Goal: Information Seeking & Learning: Compare options

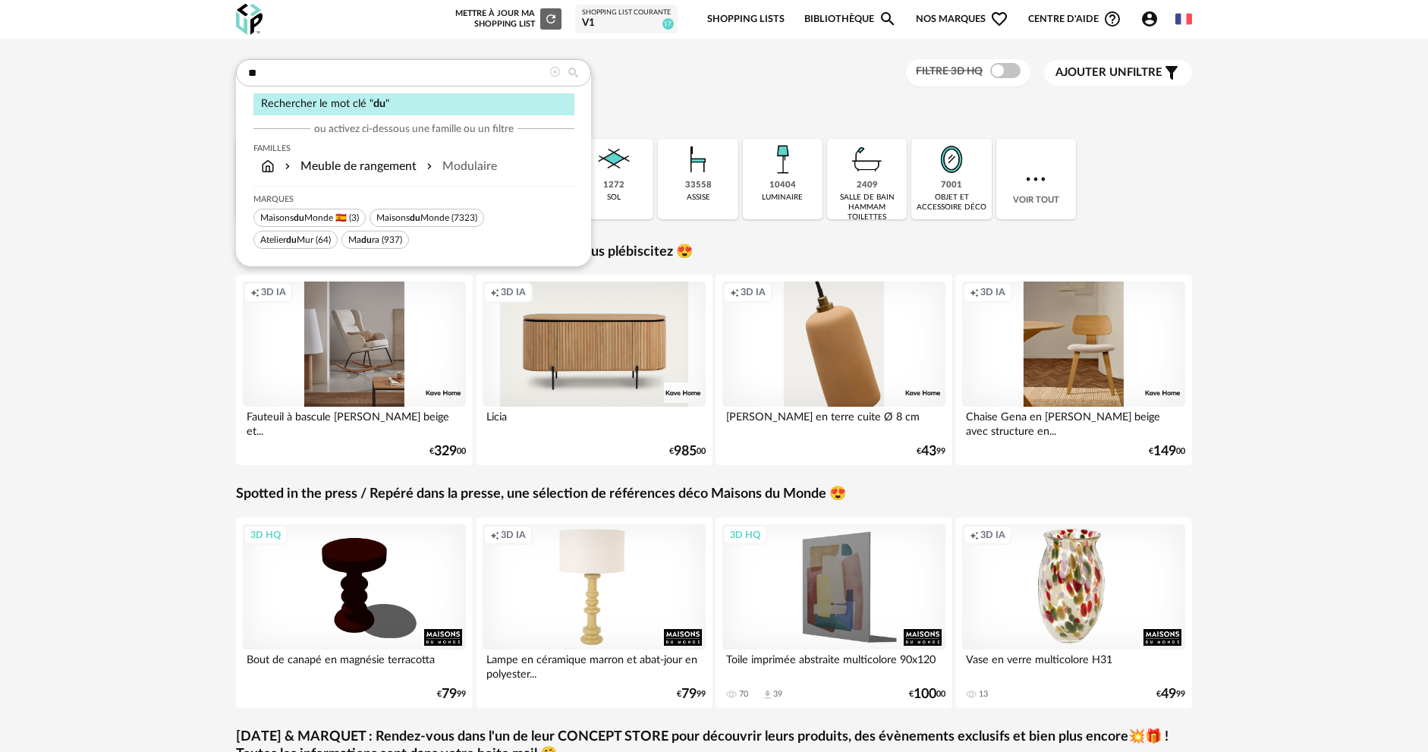
type input "*"
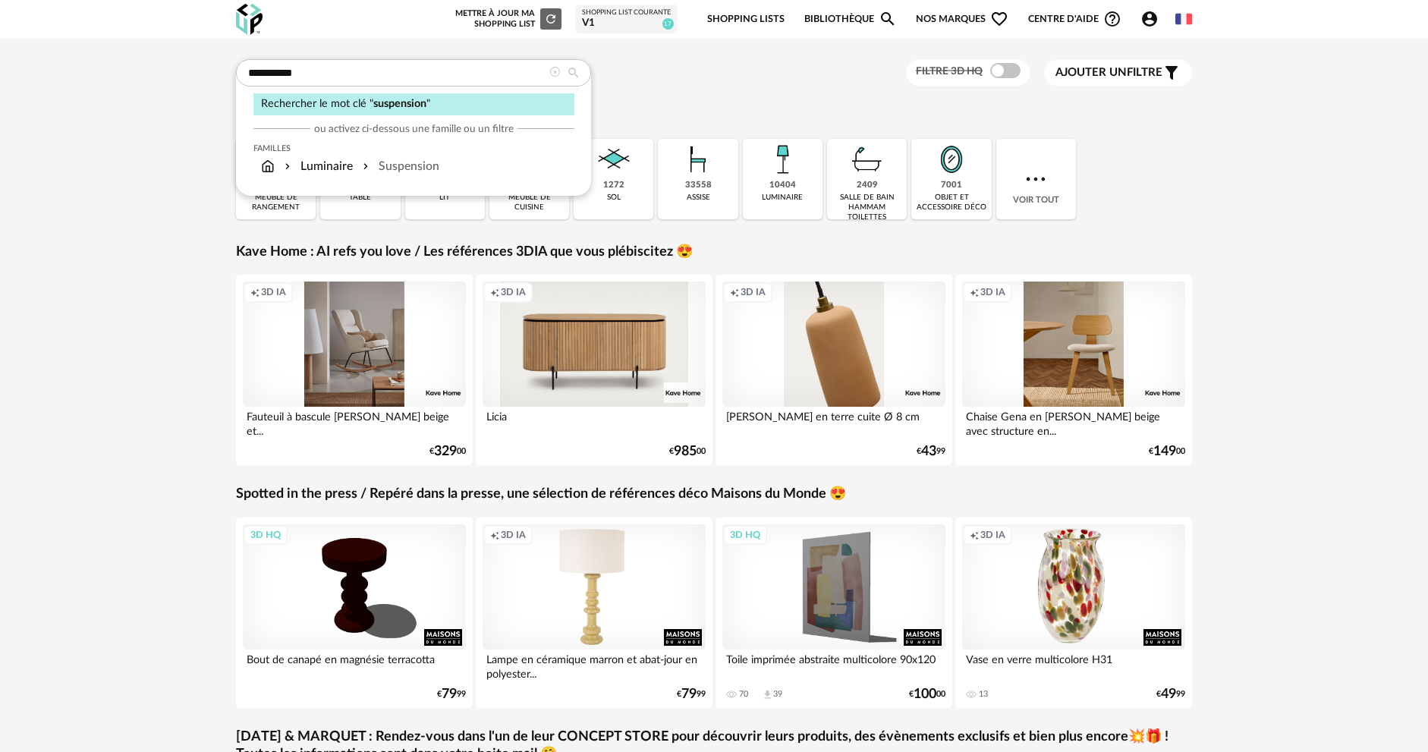
type input "**********"
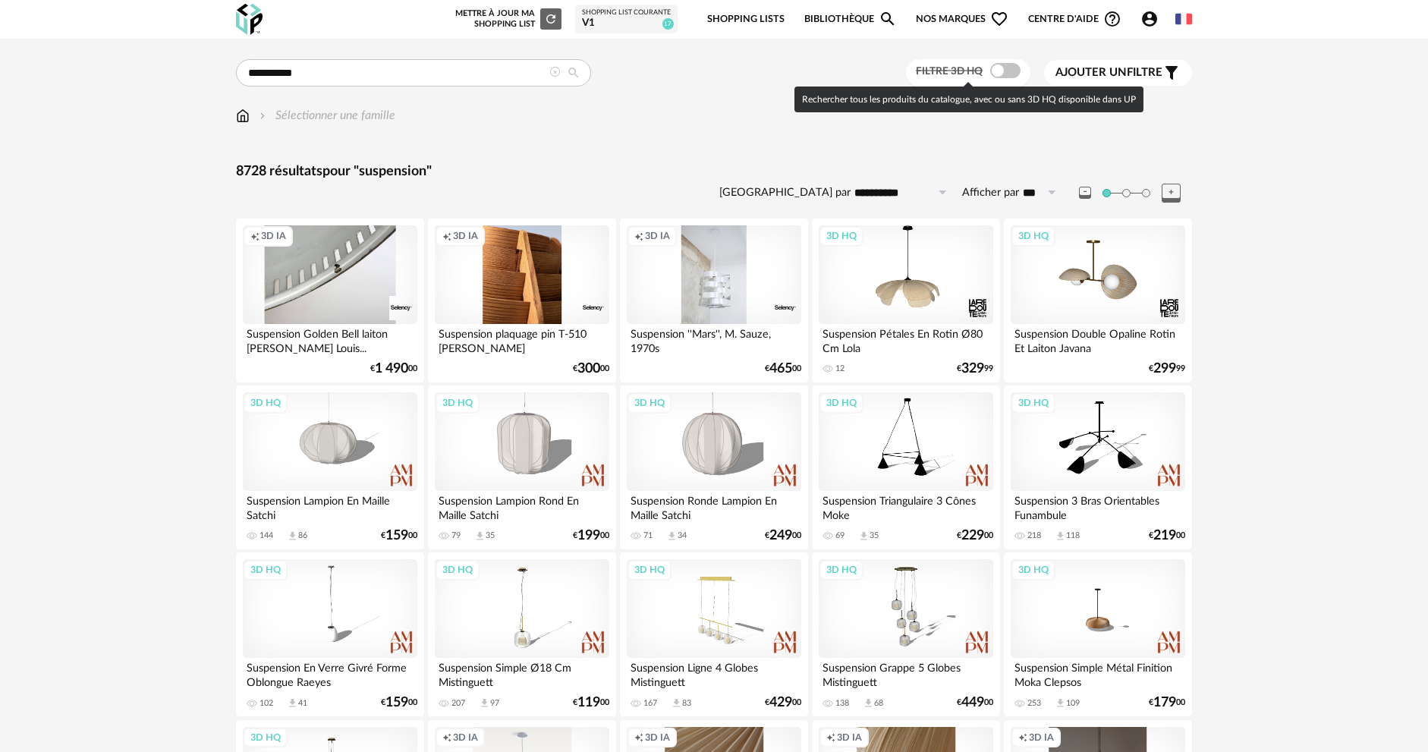
click at [1012, 74] on span at bounding box center [1005, 70] width 30 height 15
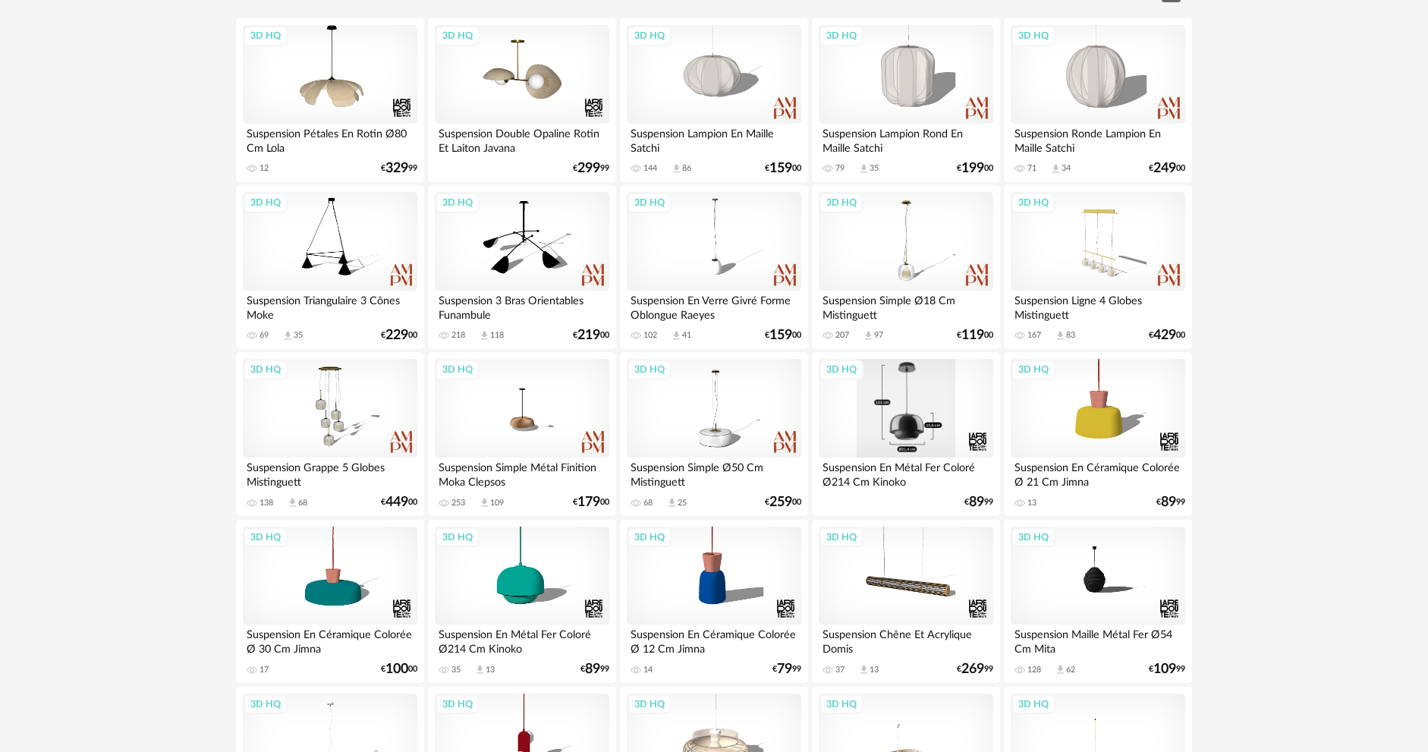
scroll to position [228, 0]
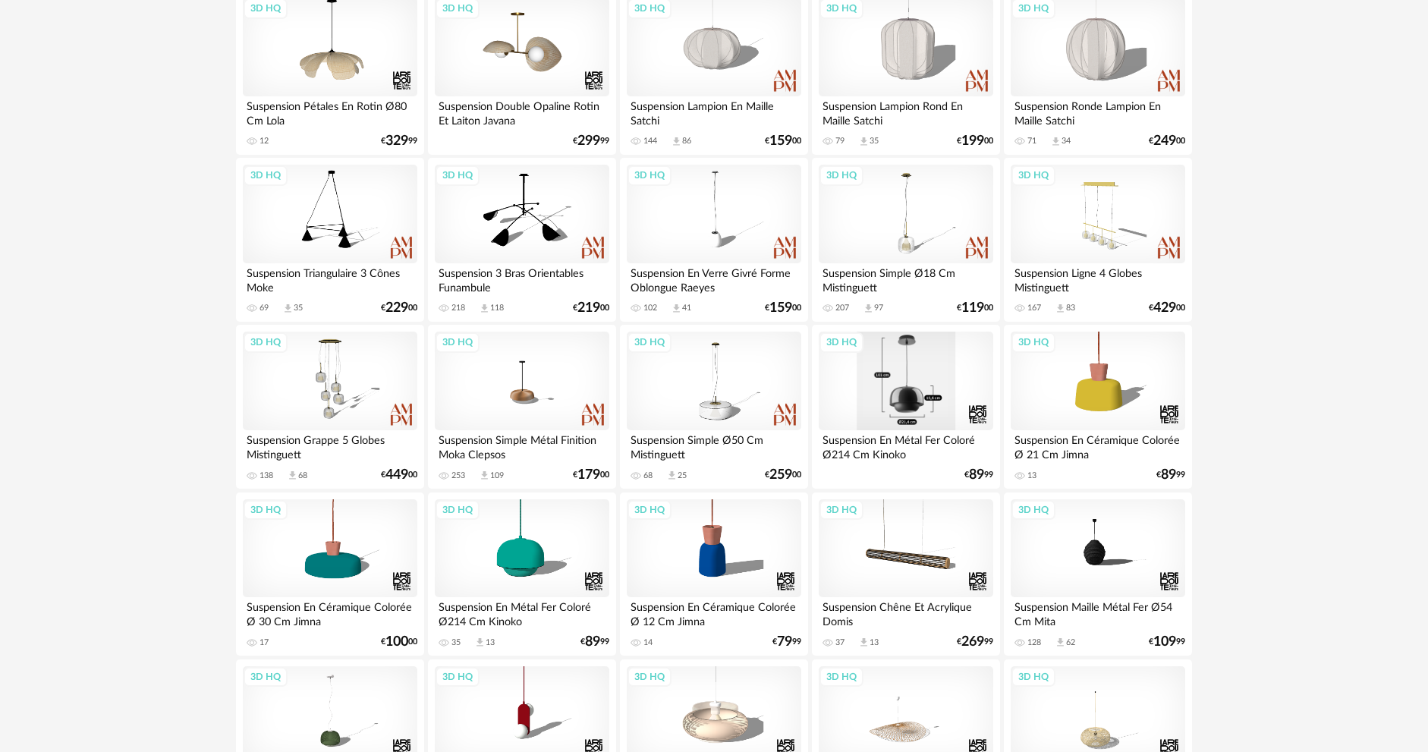
click at [881, 398] on div "3D HQ" at bounding box center [906, 381] width 175 height 99
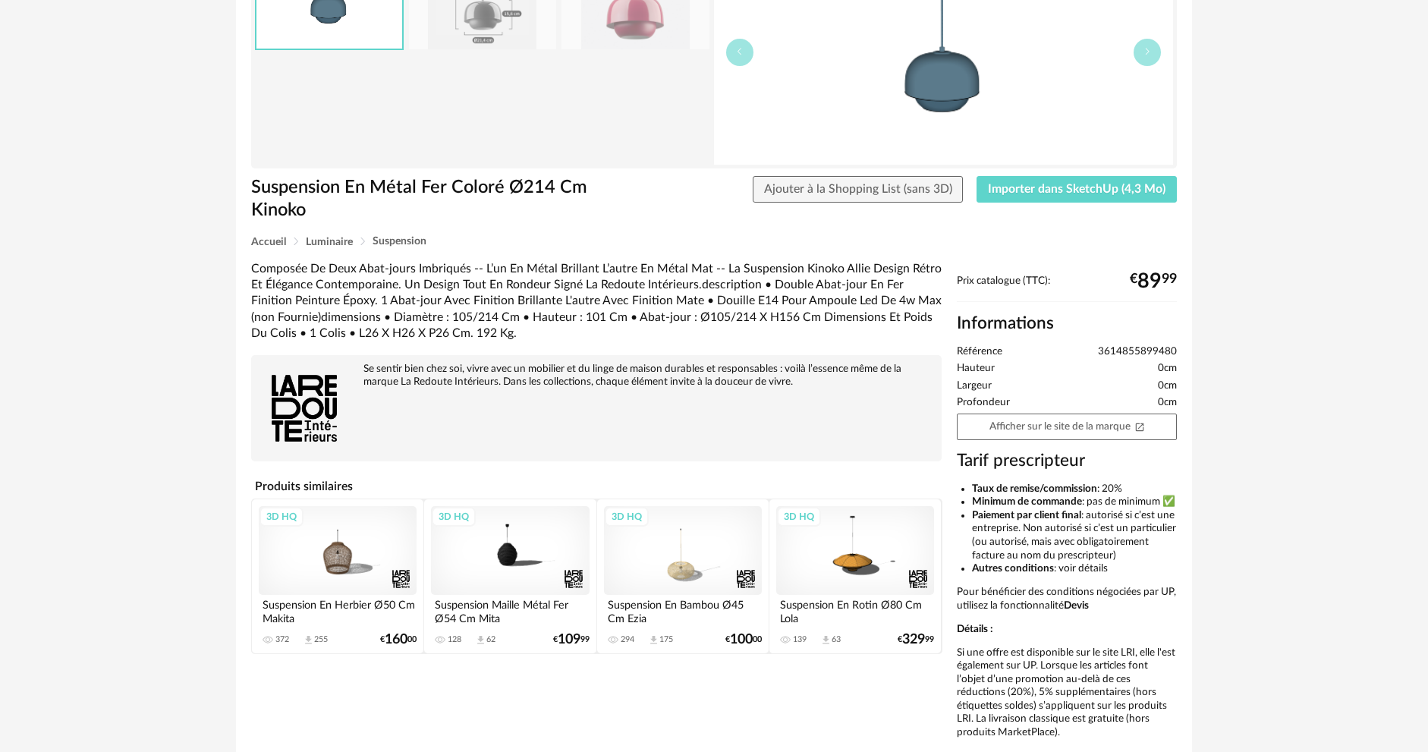
scroll to position [152, 0]
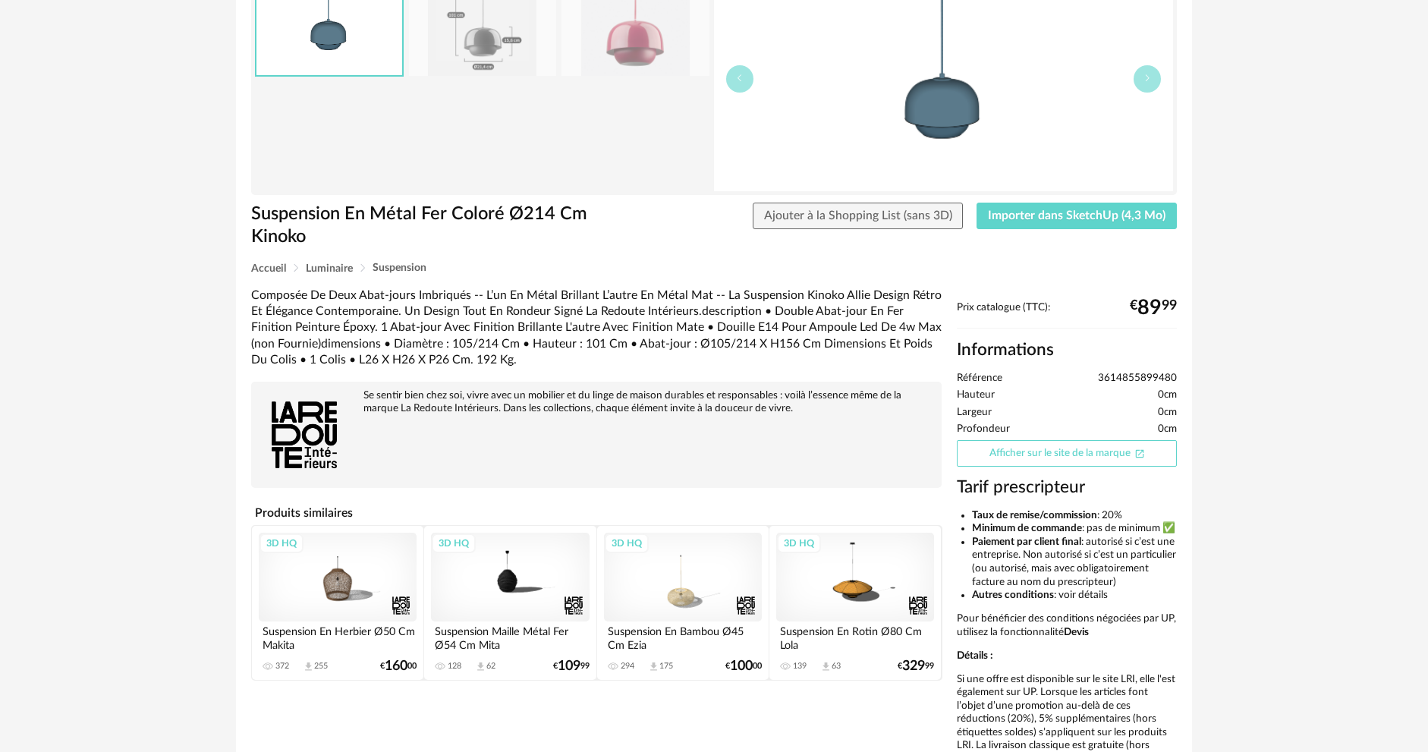
click at [1064, 449] on link "Afficher sur le site de la marque Open In New icon" at bounding box center [1067, 453] width 220 height 27
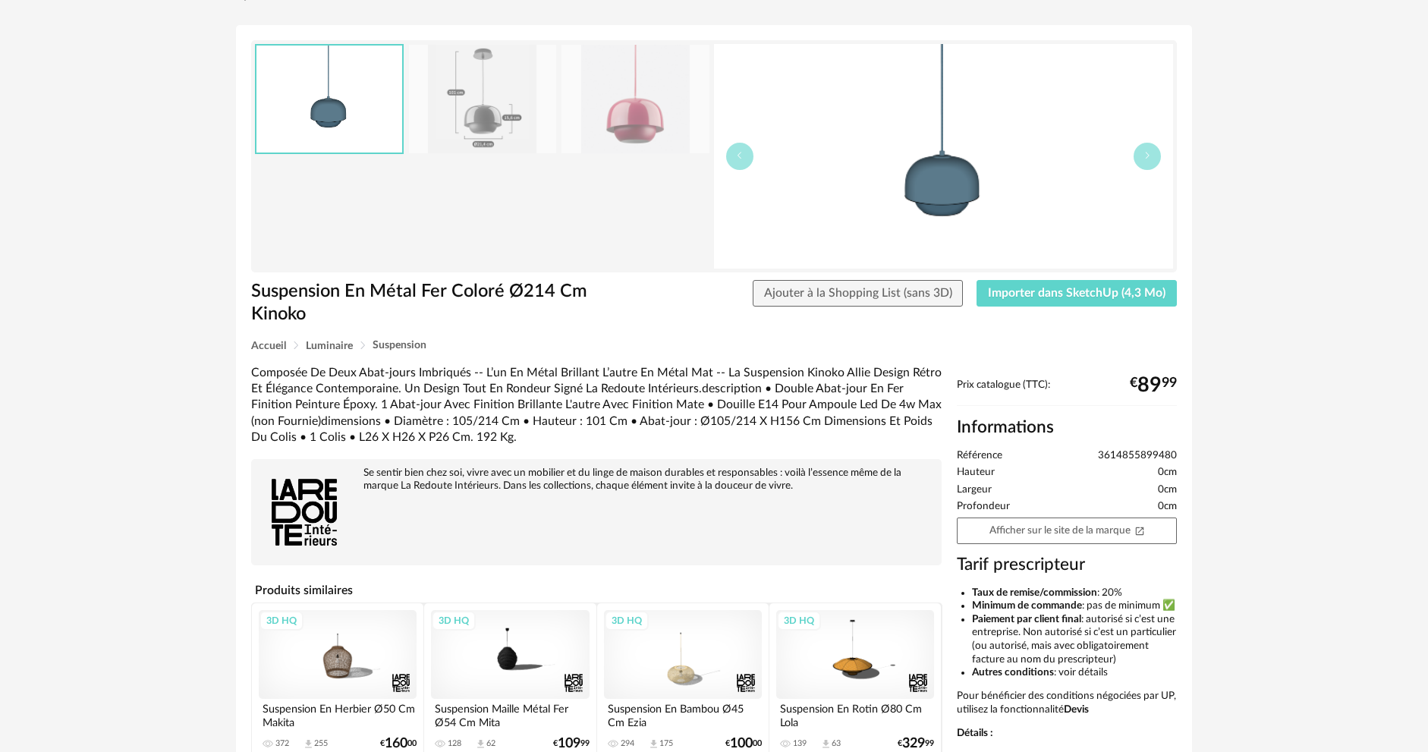
scroll to position [0, 0]
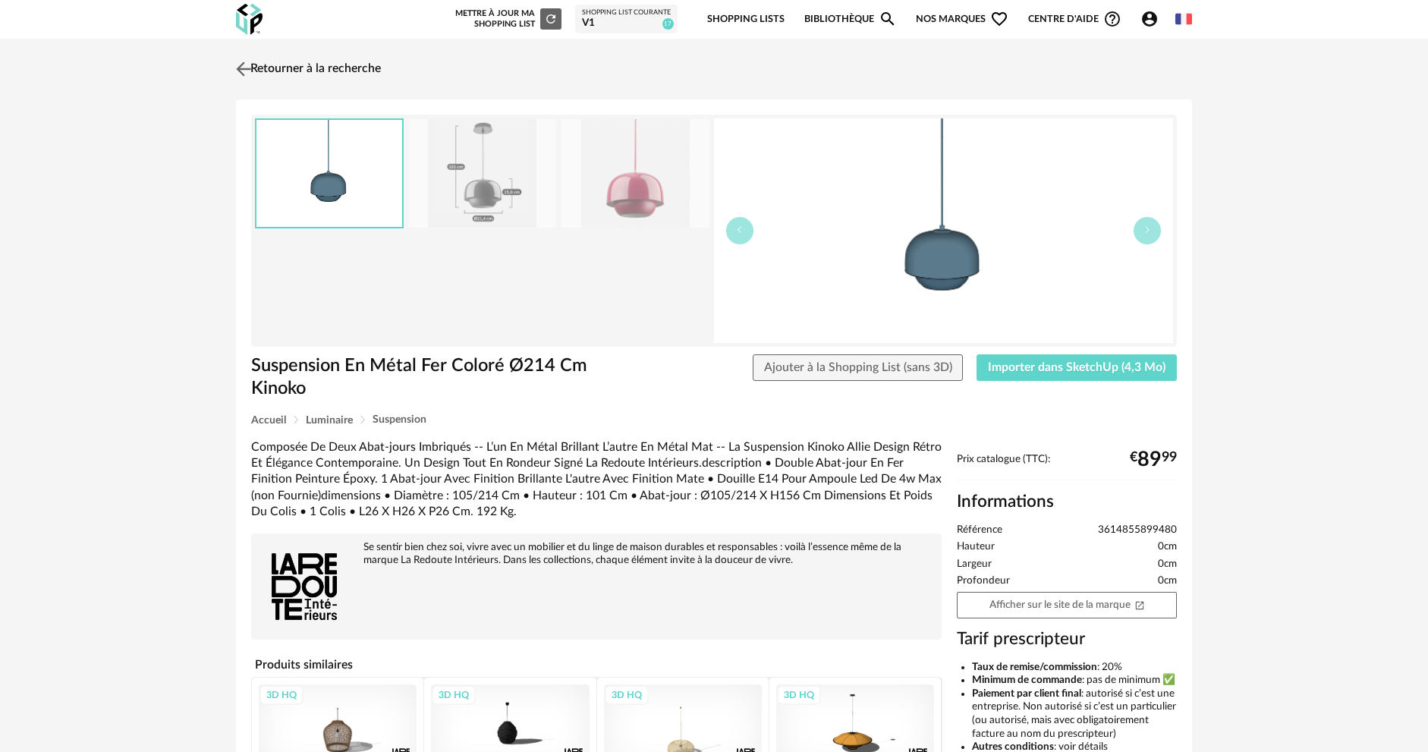
click at [250, 66] on img at bounding box center [244, 69] width 22 height 22
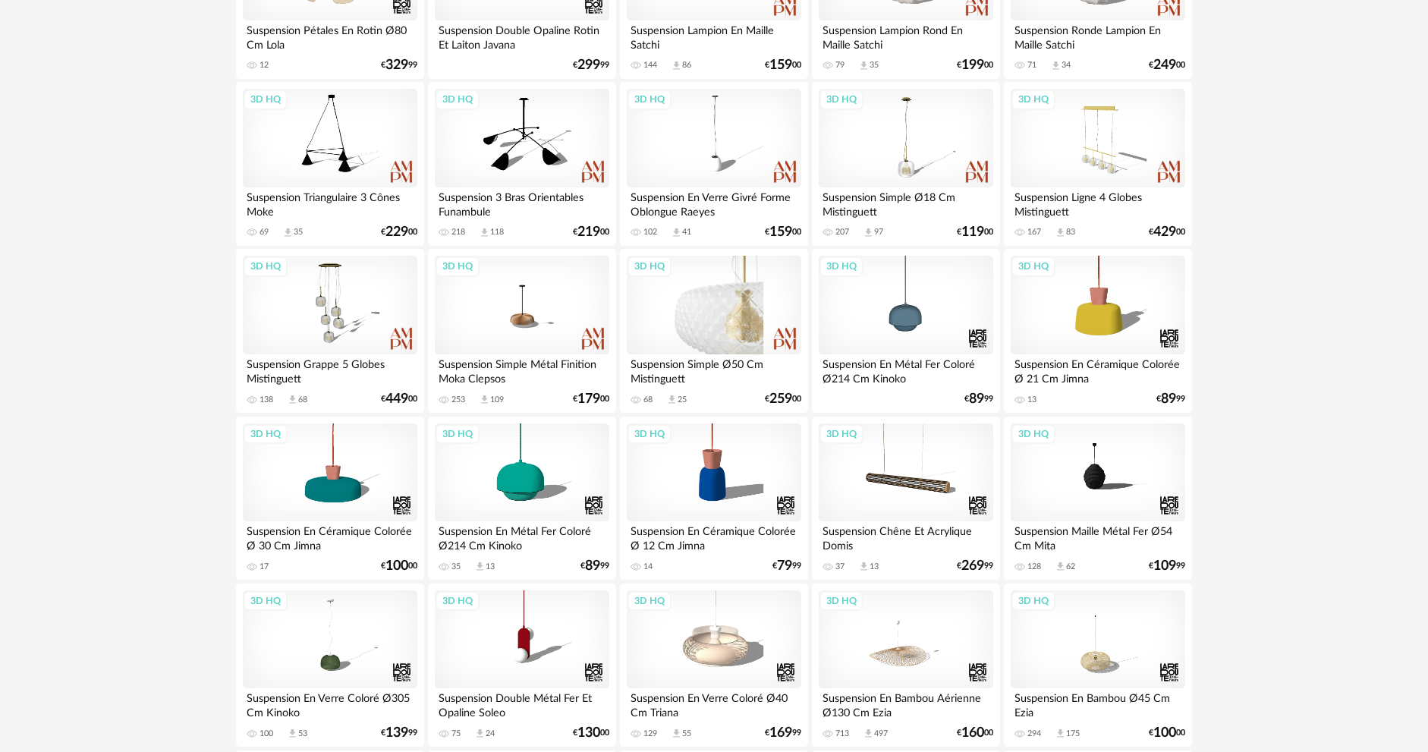
scroll to position [455, 0]
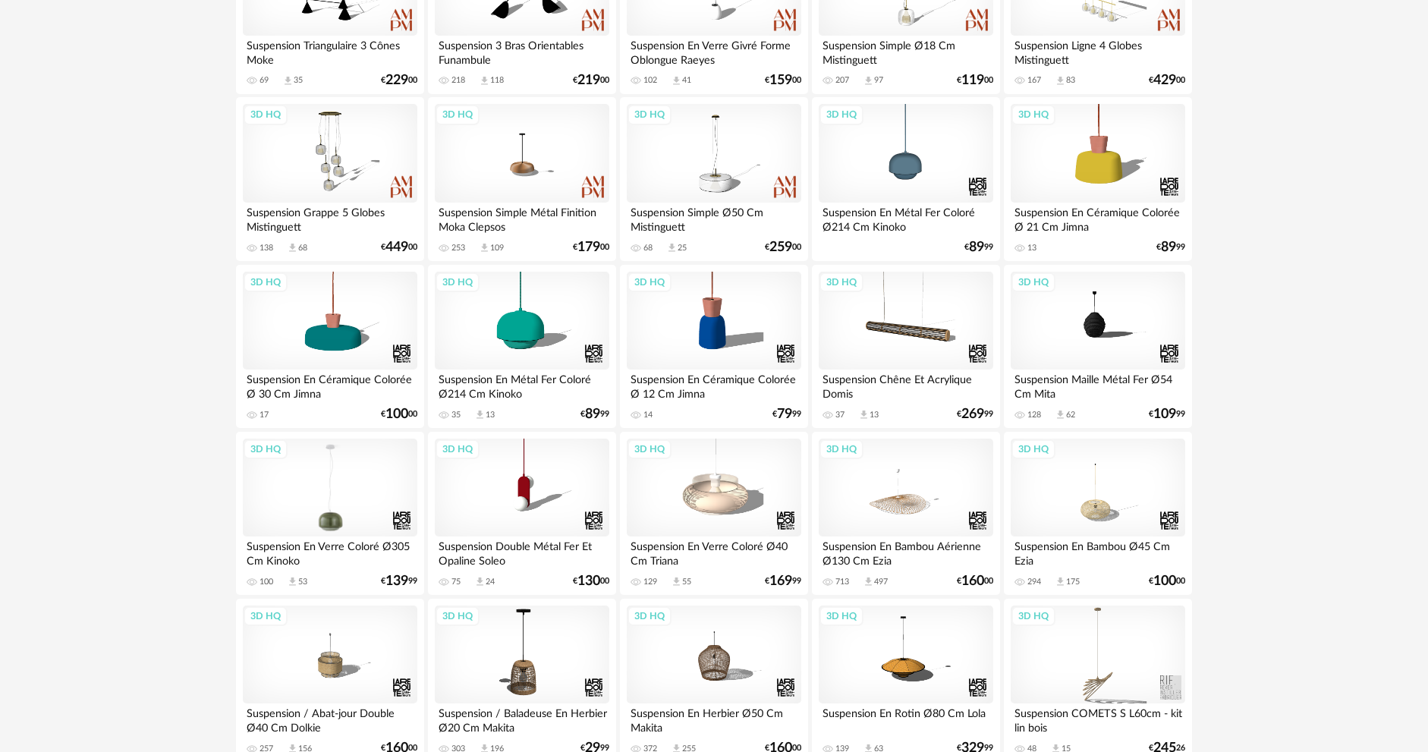
click at [369, 493] on div "3D HQ" at bounding box center [330, 488] width 175 height 99
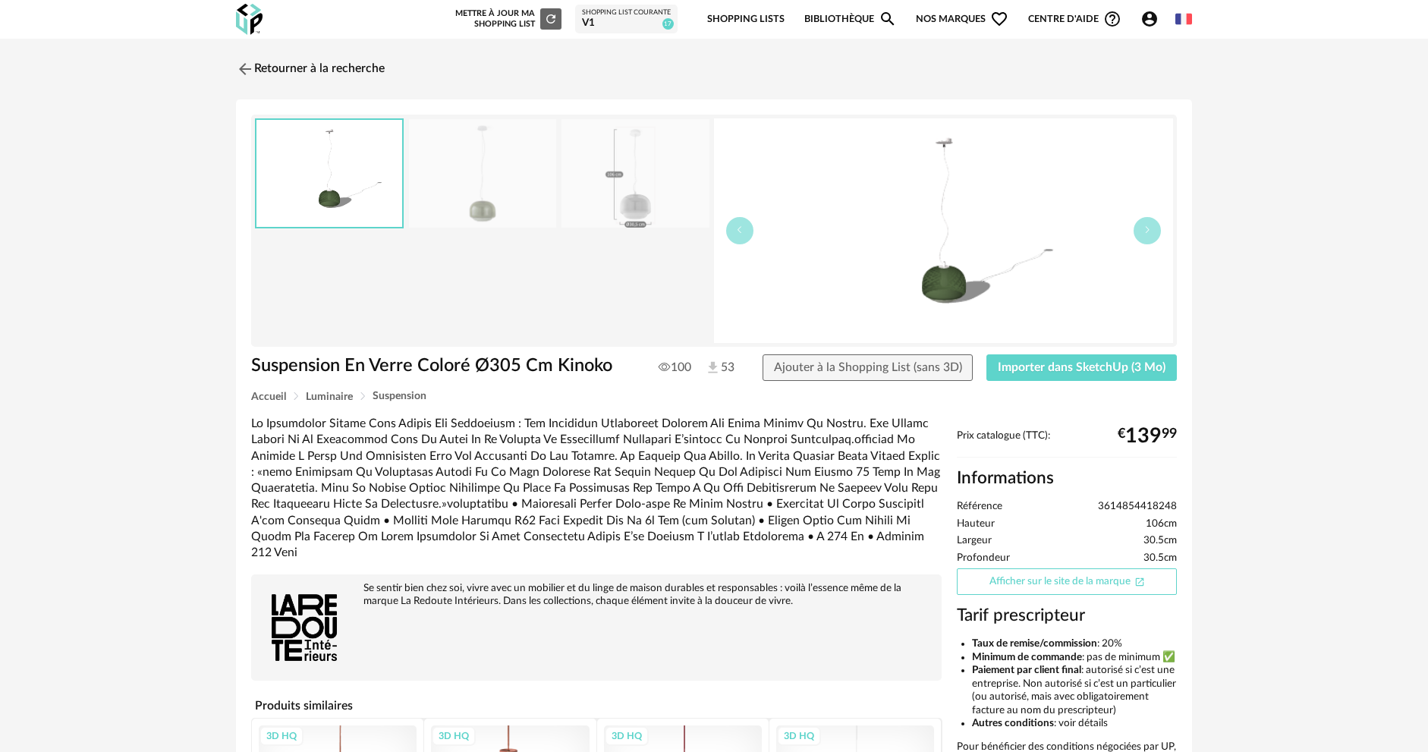
click at [1012, 572] on link "Afficher sur le site de la marque Open In New icon" at bounding box center [1067, 581] width 220 height 27
click at [266, 63] on link "Retourner à la recherche" at bounding box center [306, 68] width 149 height 33
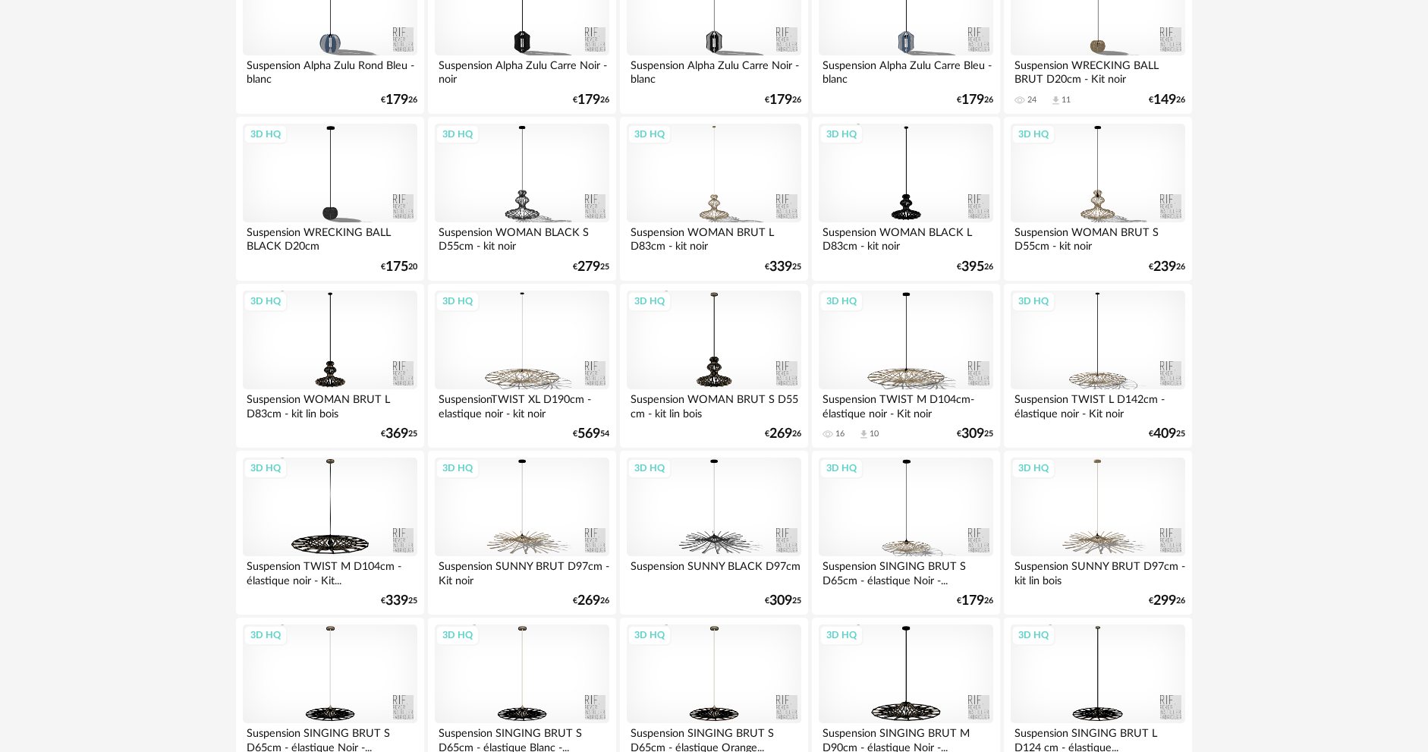
scroll to position [1594, 0]
